Goal: Information Seeking & Learning: Learn about a topic

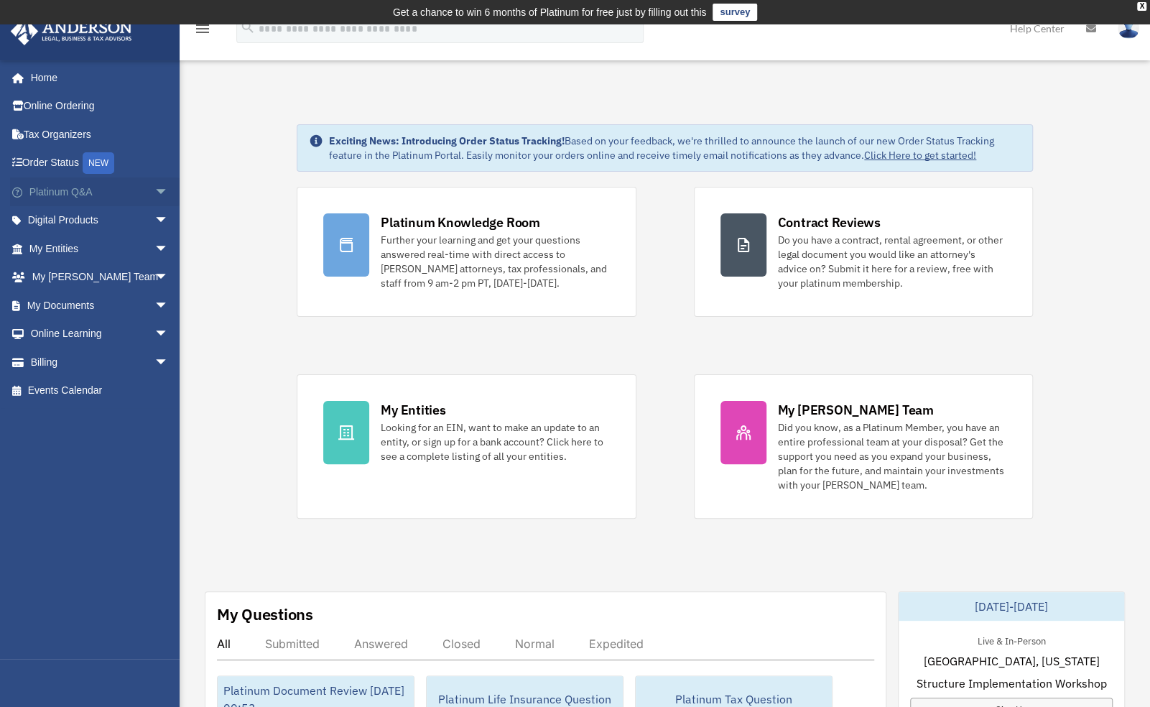
click at [138, 200] on link "Platinum Q&A arrow_drop_down" at bounding box center [100, 191] width 180 height 29
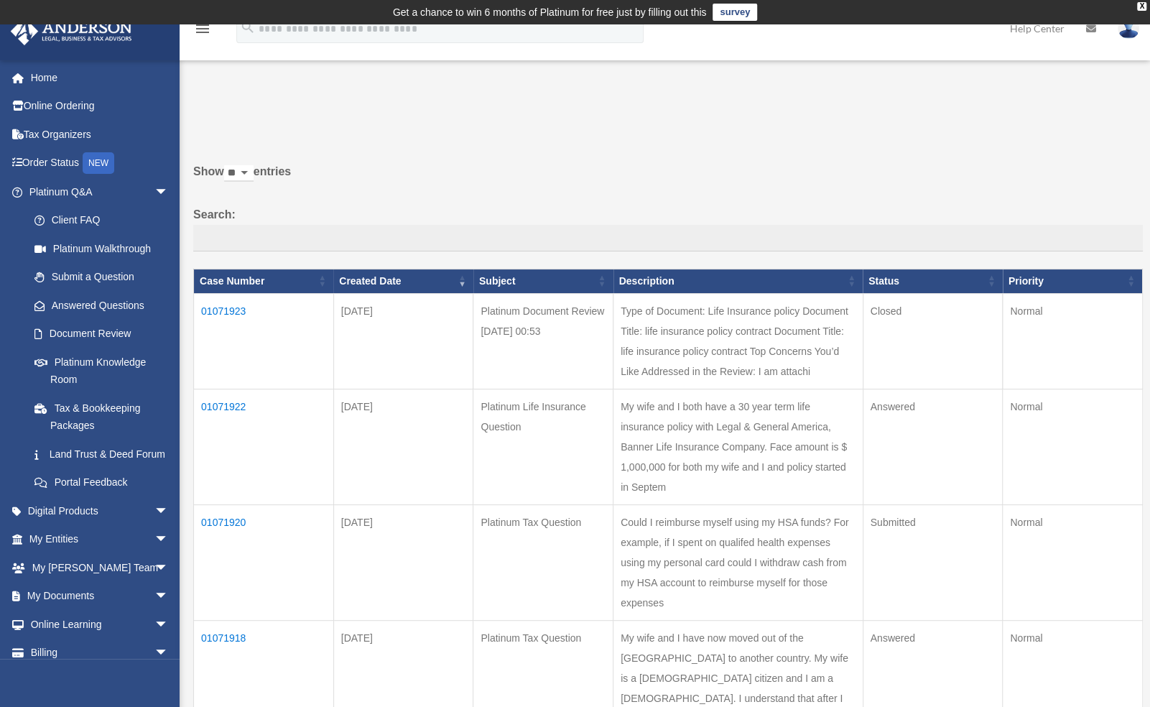
click at [228, 302] on td "01071923" at bounding box center [264, 341] width 140 height 96
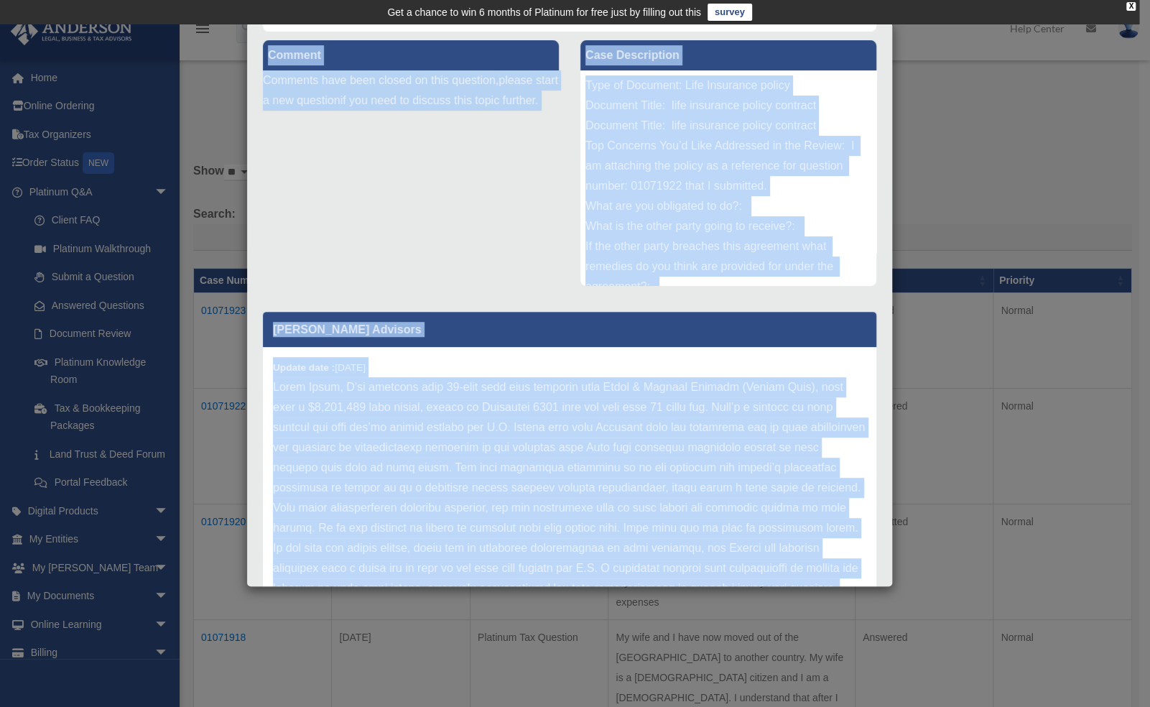
drag, startPoint x: 599, startPoint y: 550, endPoint x: 272, endPoint y: 296, distance: 414.7
click at [272, 296] on div "Comment Comments have been closed on this question, please start a new question…" at bounding box center [569, 313] width 635 height 563
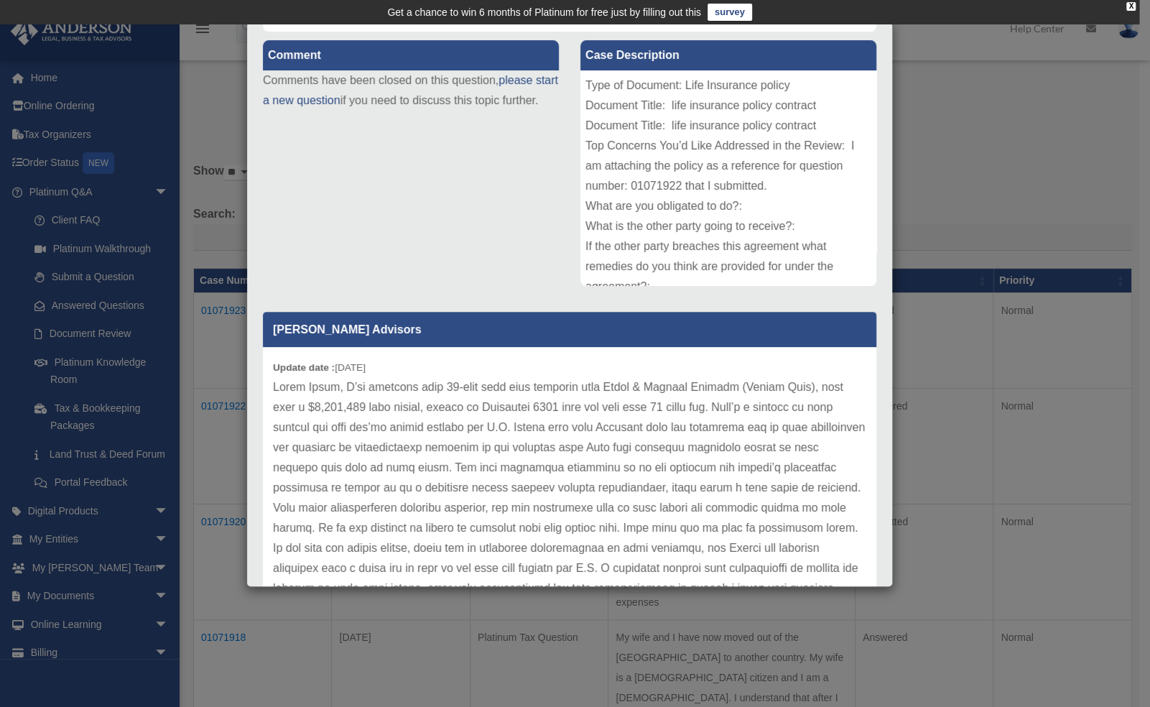
click at [954, 151] on div "Case Detail × Platinum Document Review [DATE] 00:53 Case Number 01071923 Create…" at bounding box center [575, 353] width 1150 height 707
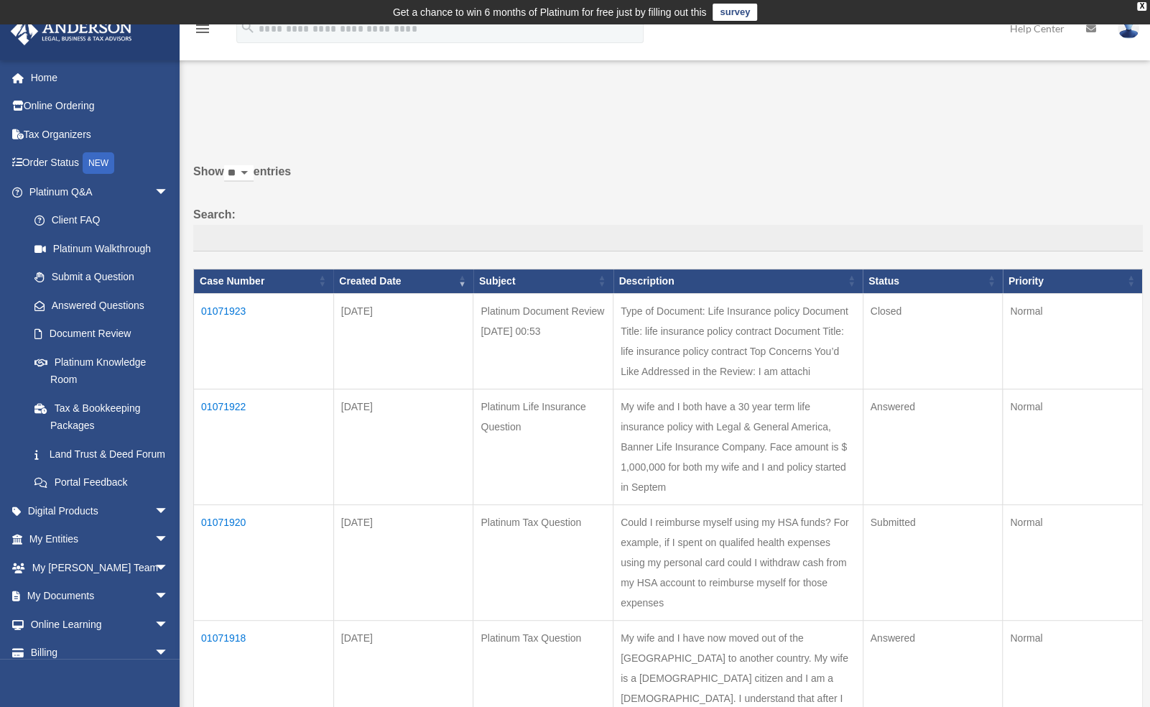
click at [237, 420] on td "01071922" at bounding box center [264, 447] width 140 height 116
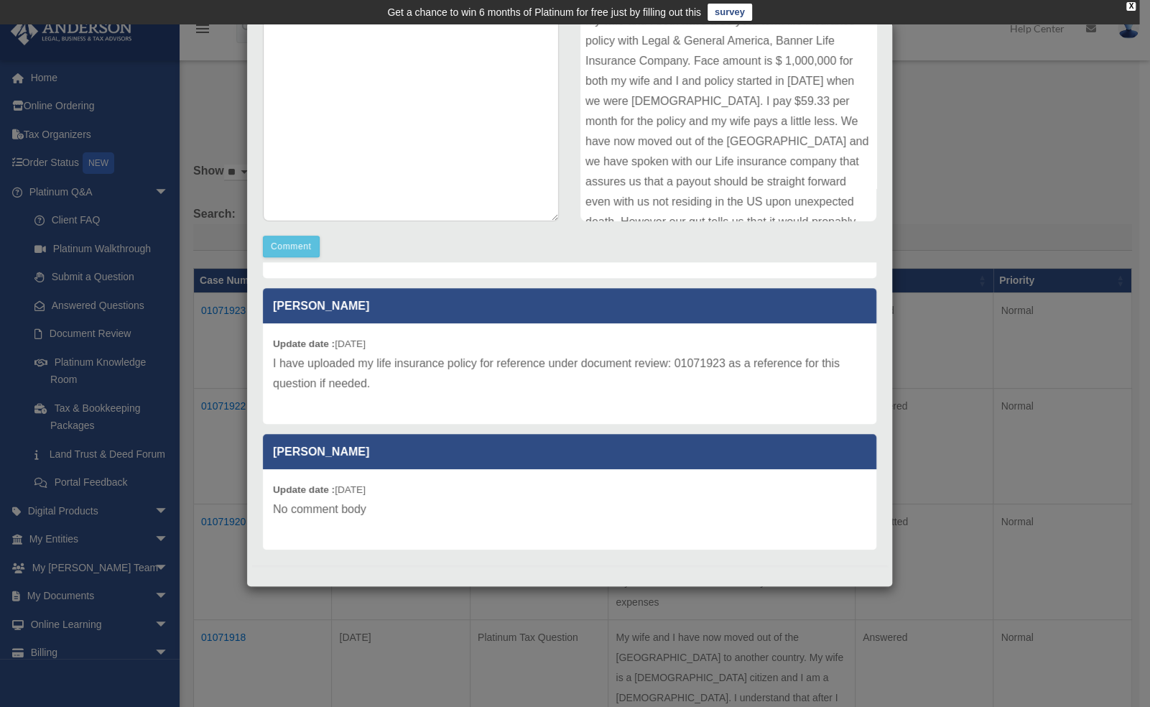
scroll to position [229, 0]
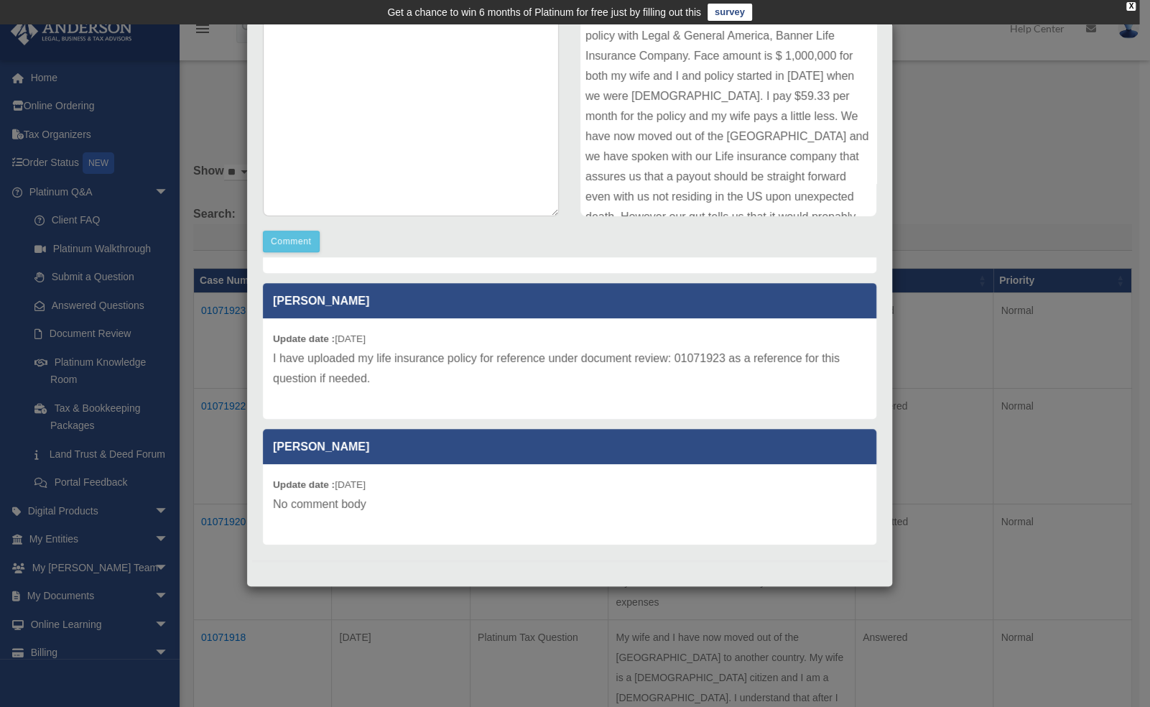
click at [208, 246] on div "Case Detail × Platinum Life Insurance Question Case Number 01071922 Created Dat…" at bounding box center [575, 353] width 1150 height 707
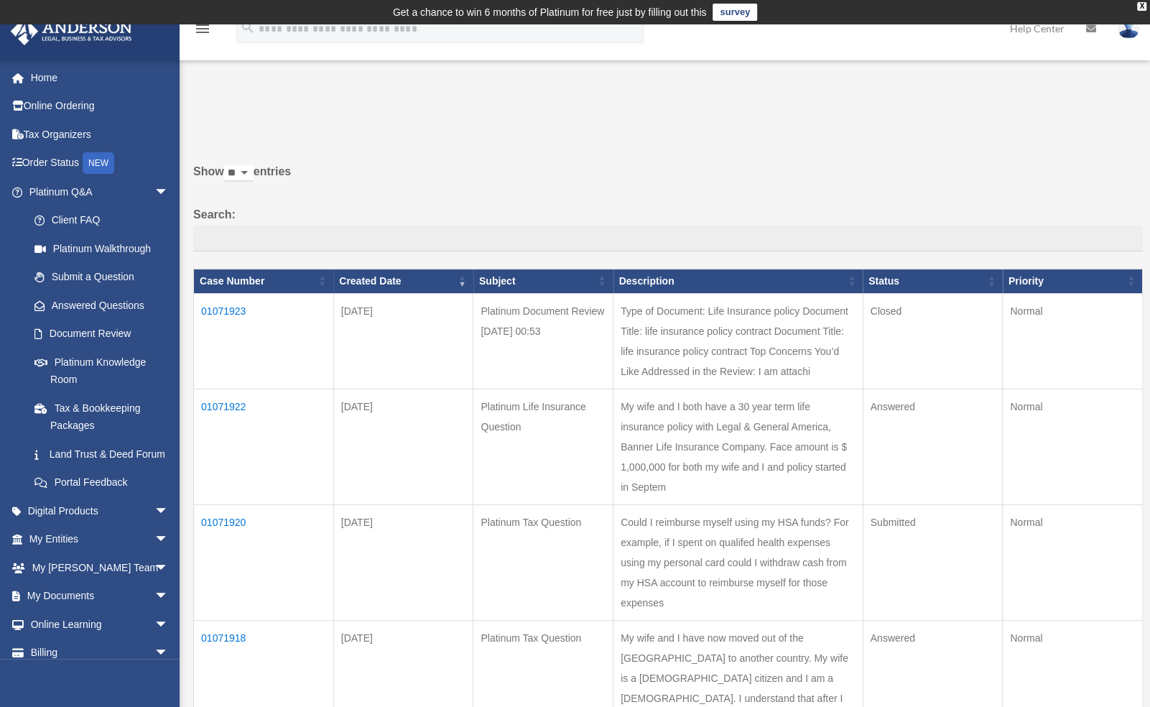
click at [236, 570] on td "01071920" at bounding box center [264, 562] width 140 height 116
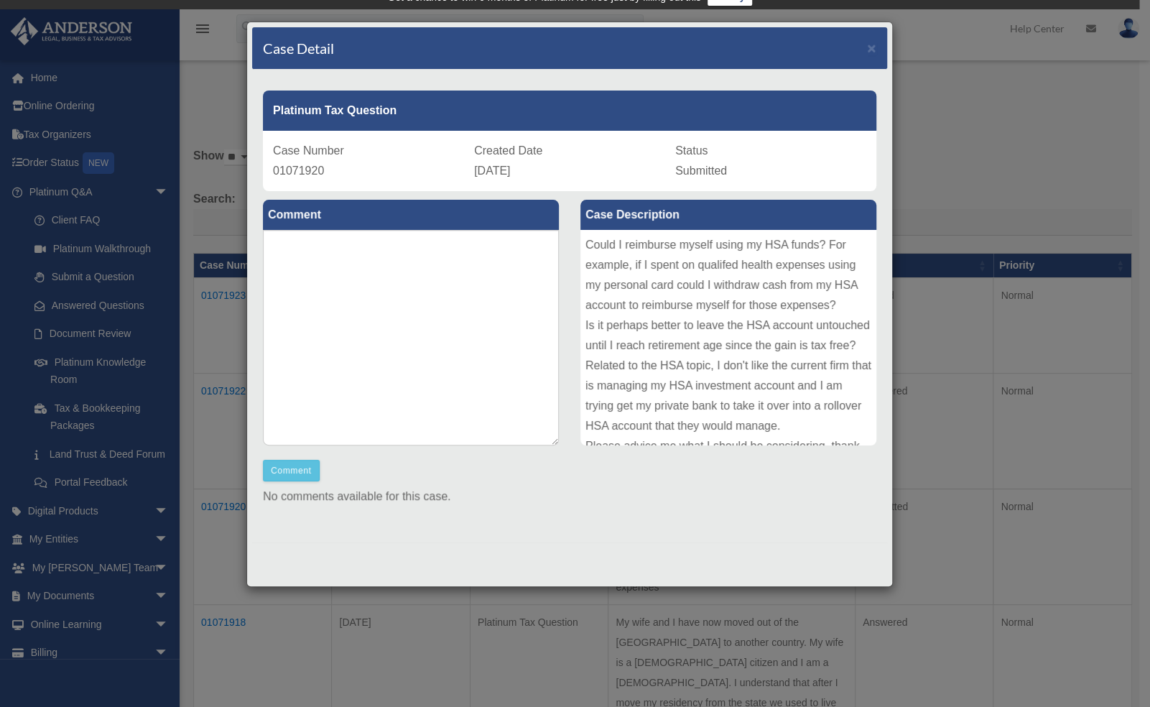
scroll to position [0, 0]
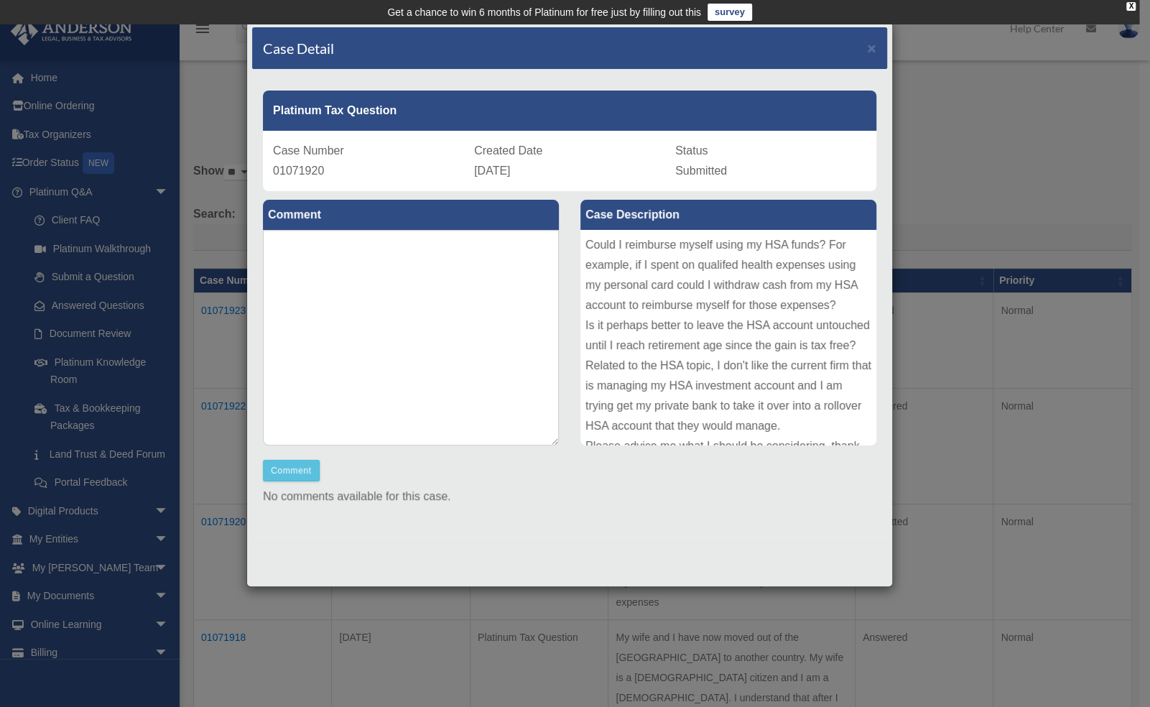
click at [236, 601] on div "Case Detail × Platinum Tax Question Case Number 01071920 Created Date [DATE] St…" at bounding box center [575, 353] width 1150 height 707
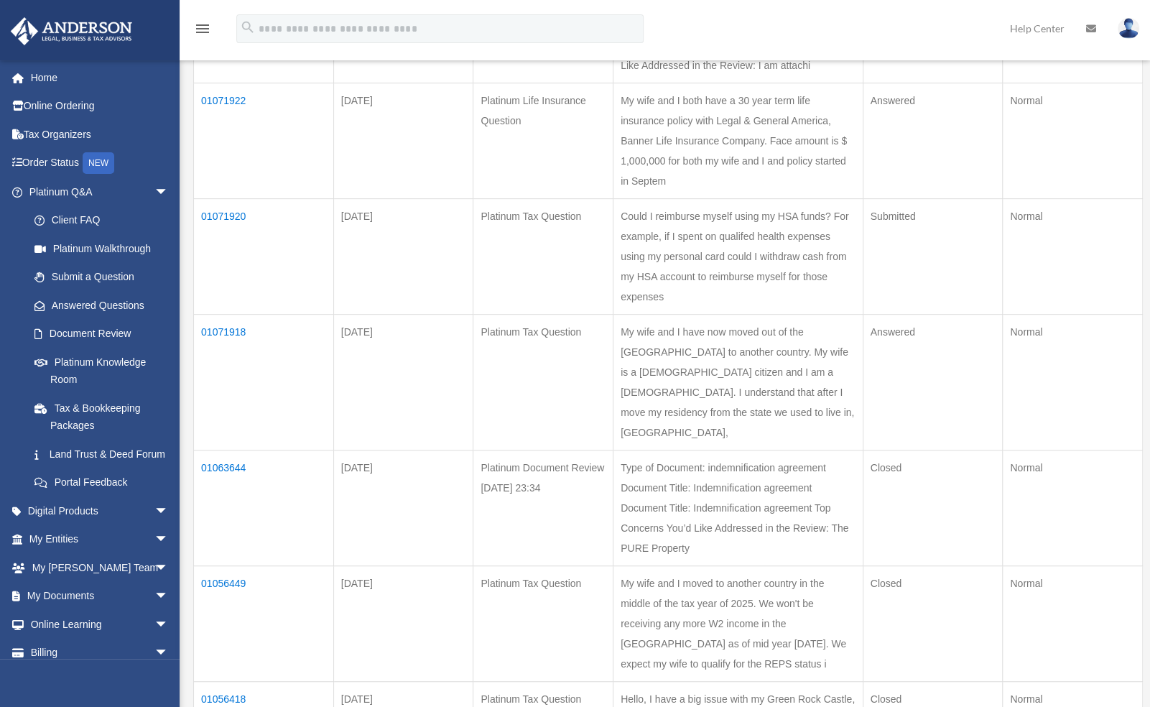
scroll to position [309, 0]
click at [227, 388] on td "01071918" at bounding box center [264, 379] width 140 height 136
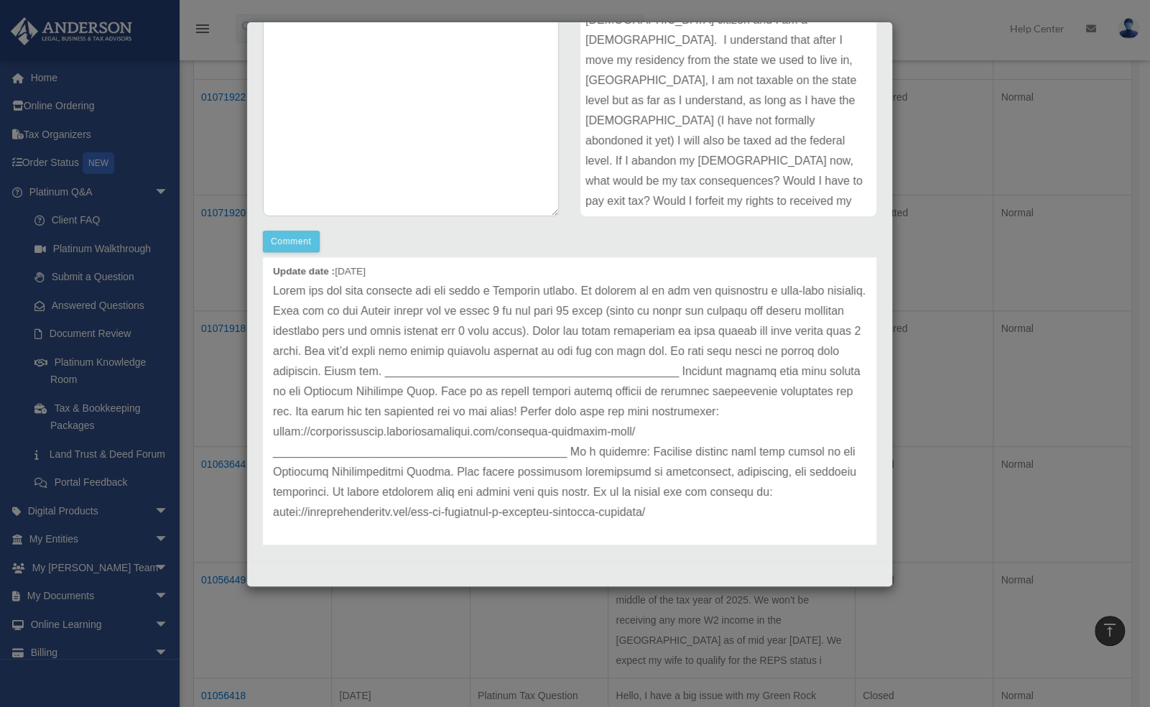
scroll to position [228, 0]
click at [1074, 187] on div "Case Detail × Platinum Tax Question Case Number 01071918 Created Date [DATE] St…" at bounding box center [575, 353] width 1150 height 707
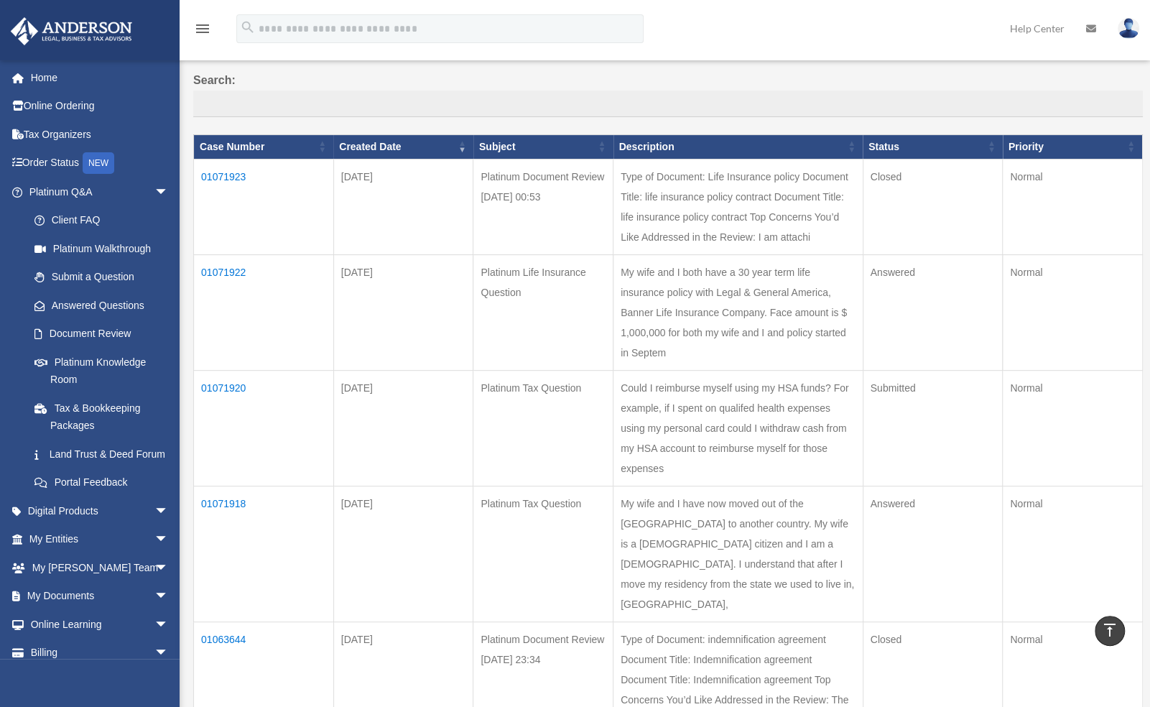
scroll to position [0, 0]
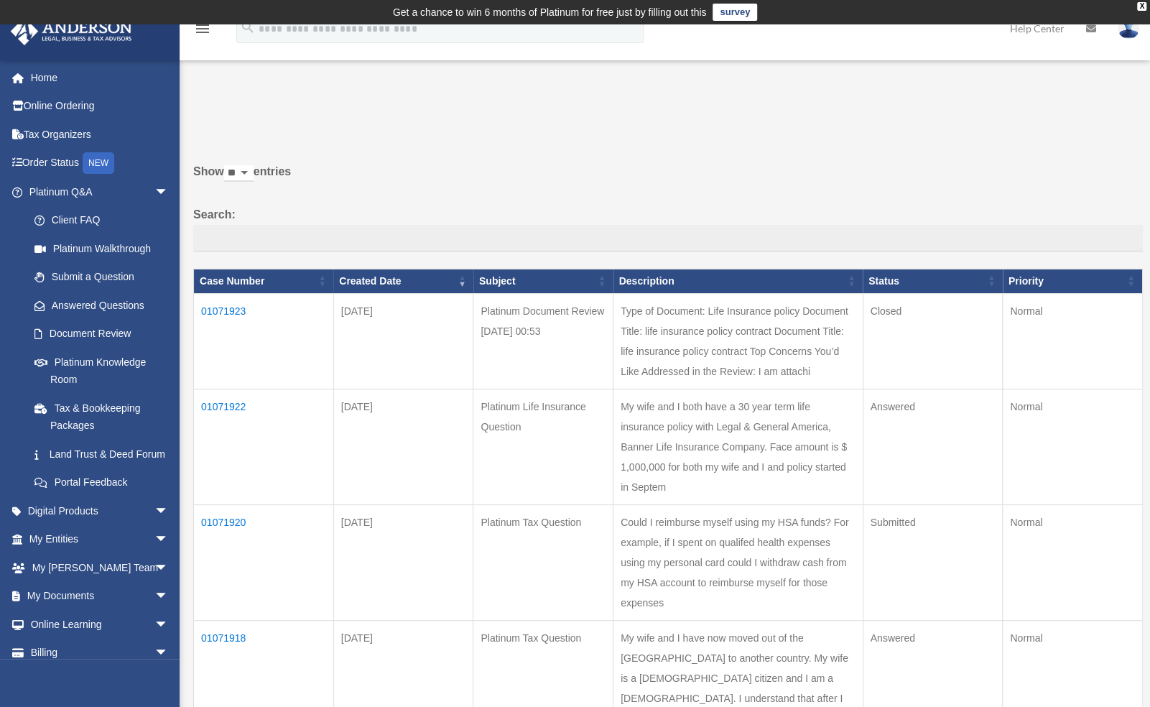
click at [240, 312] on td "01071923" at bounding box center [264, 341] width 140 height 96
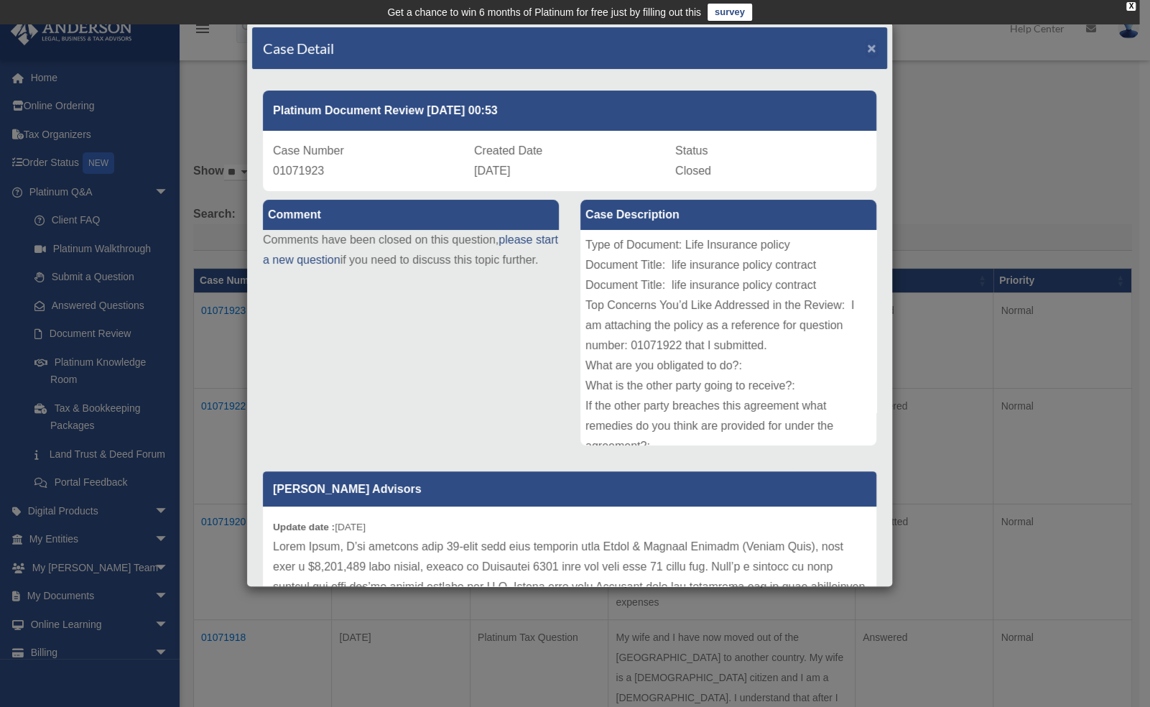
click at [867, 45] on span "×" at bounding box center [871, 48] width 9 height 17
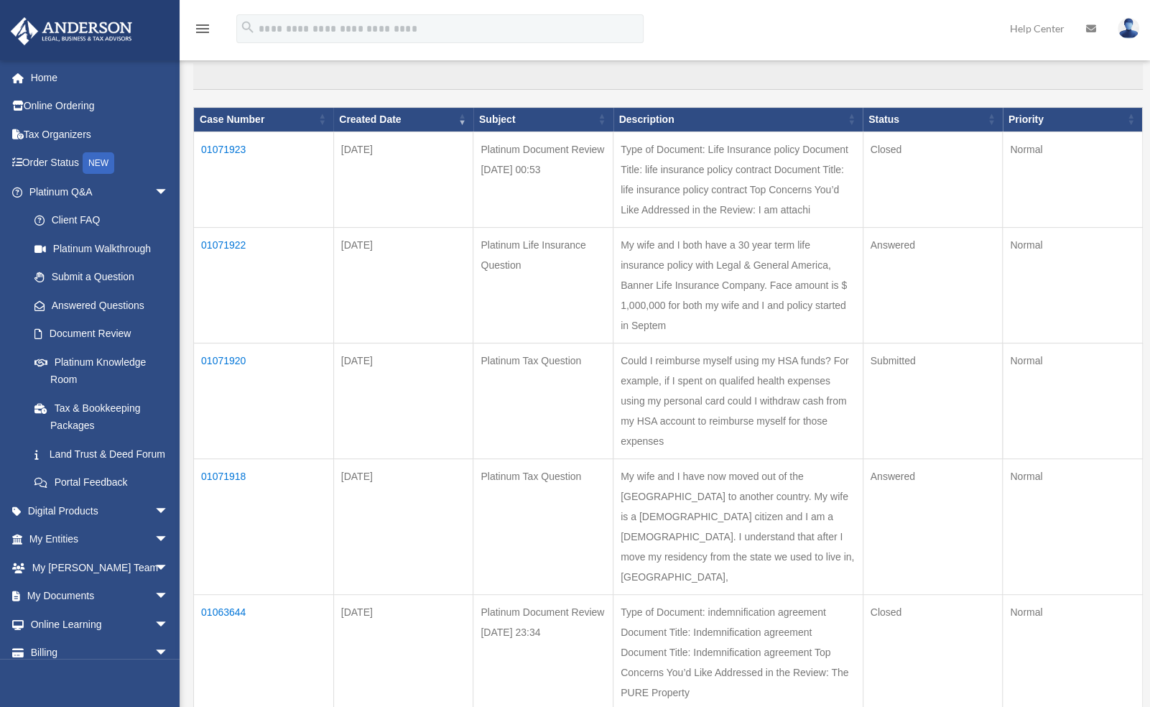
scroll to position [167, 0]
